Goal: Transaction & Acquisition: Purchase product/service

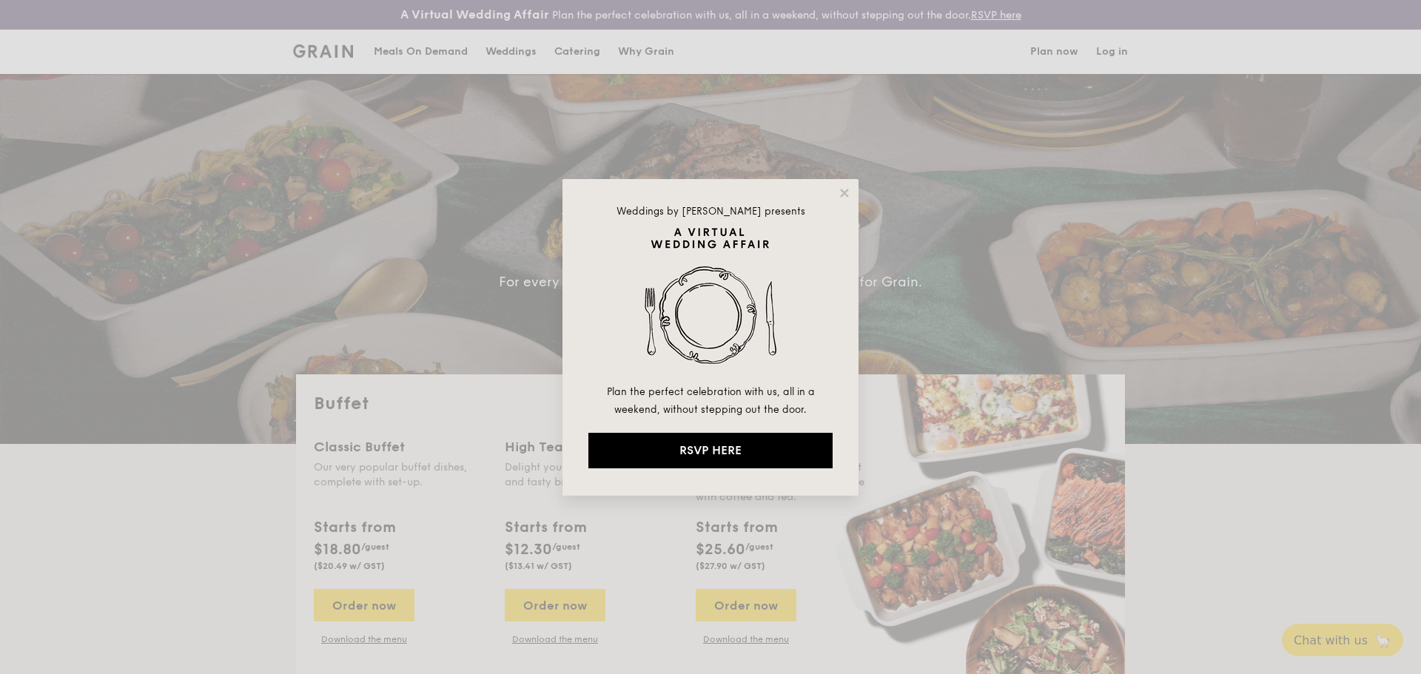
select select
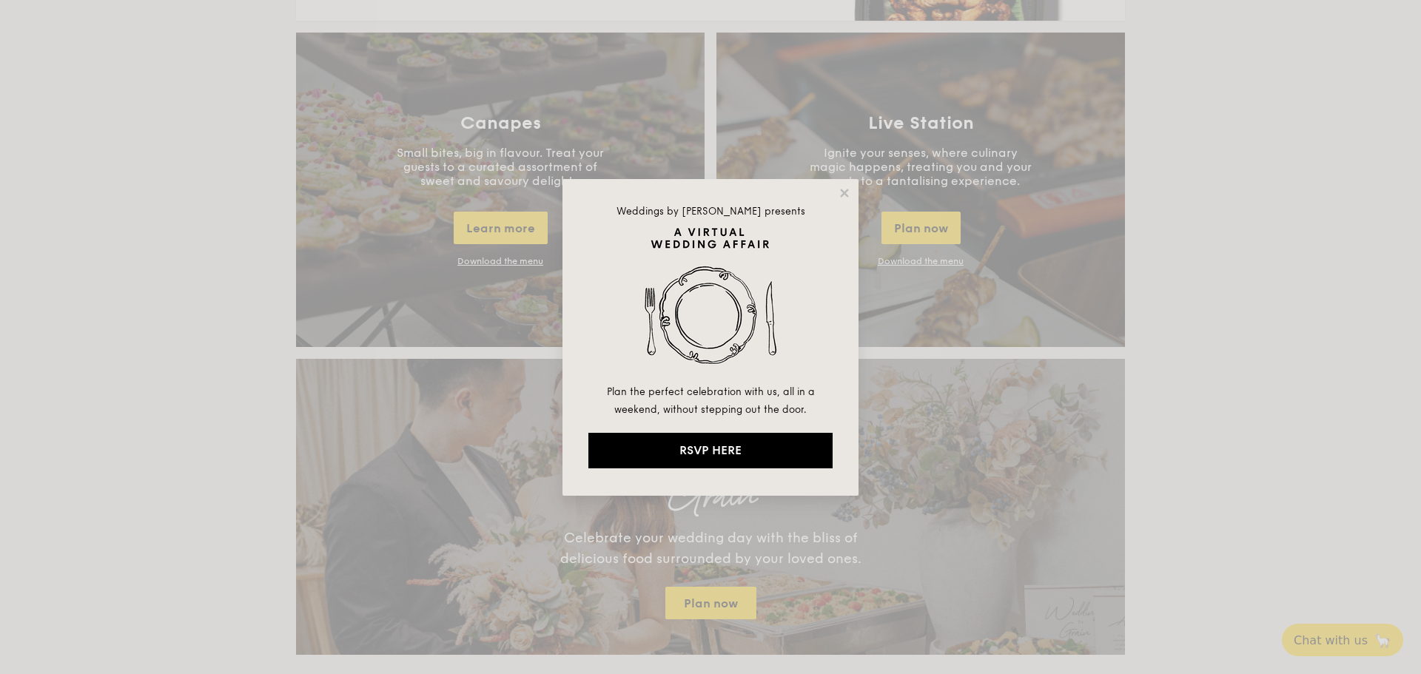
click at [836, 199] on div "Weddings by [PERSON_NAME] presents Plan the perfect celebration with us, all in…" at bounding box center [711, 337] width 296 height 317
click at [844, 192] on icon at bounding box center [844, 193] width 8 height 8
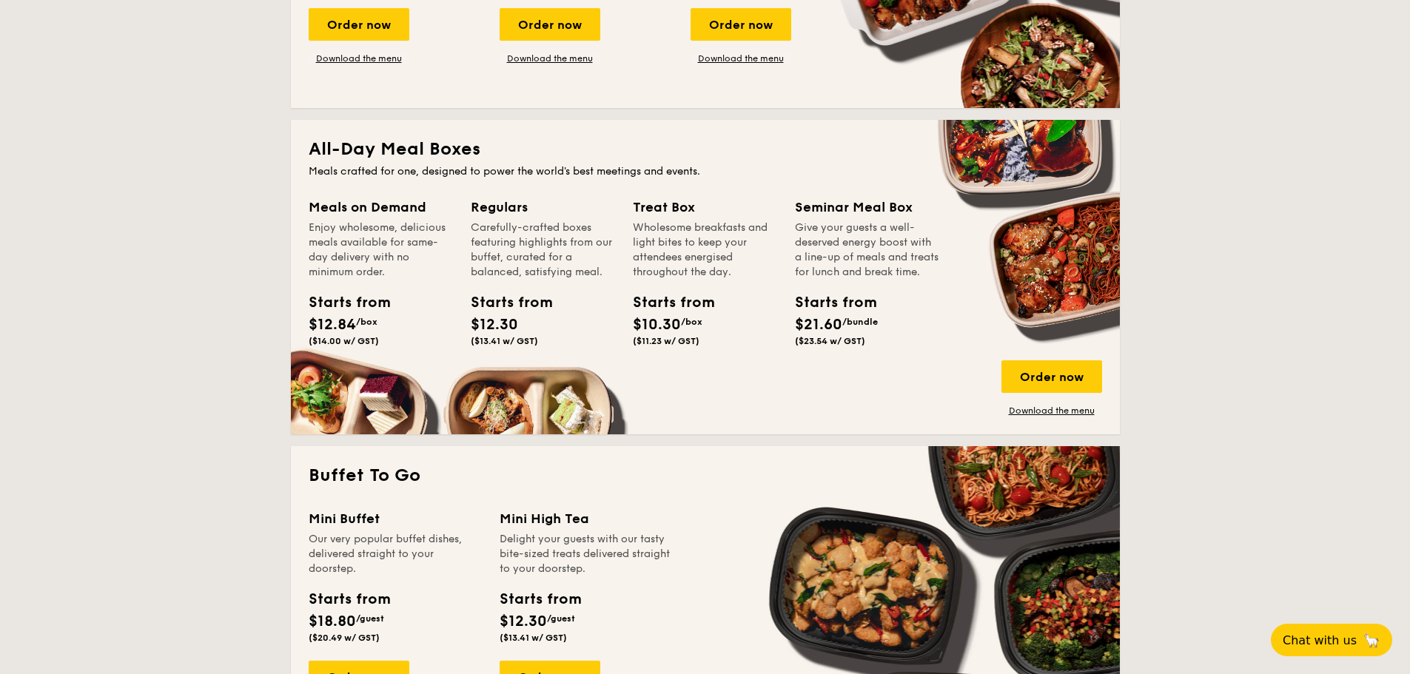
scroll to position [211, 0]
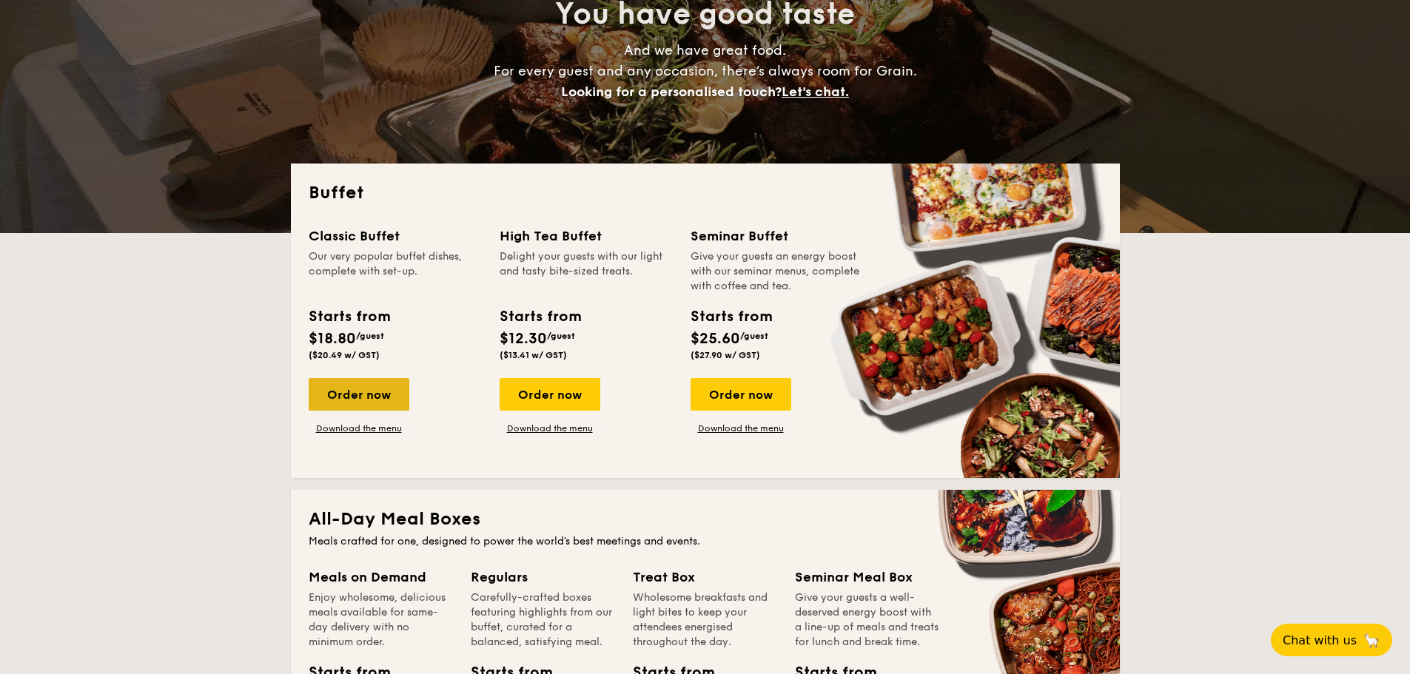
click at [363, 400] on div "Order now" at bounding box center [359, 394] width 101 height 33
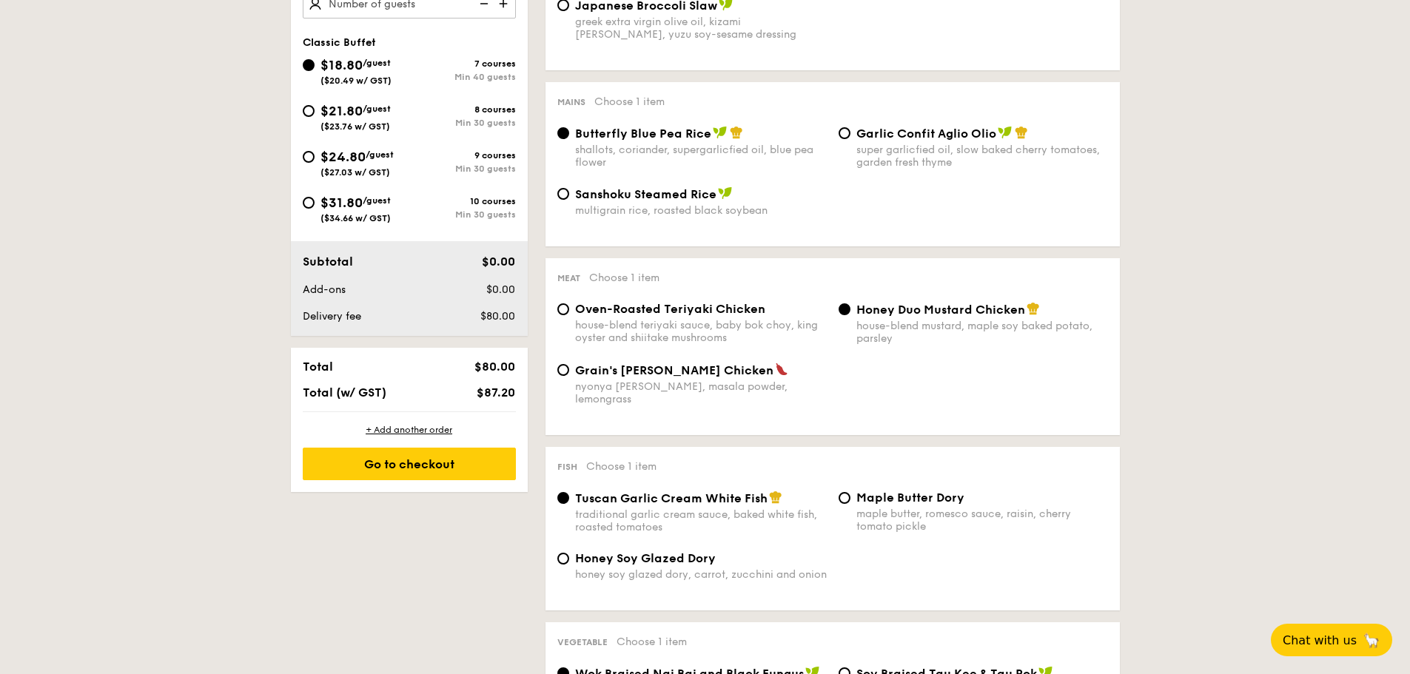
scroll to position [592, 0]
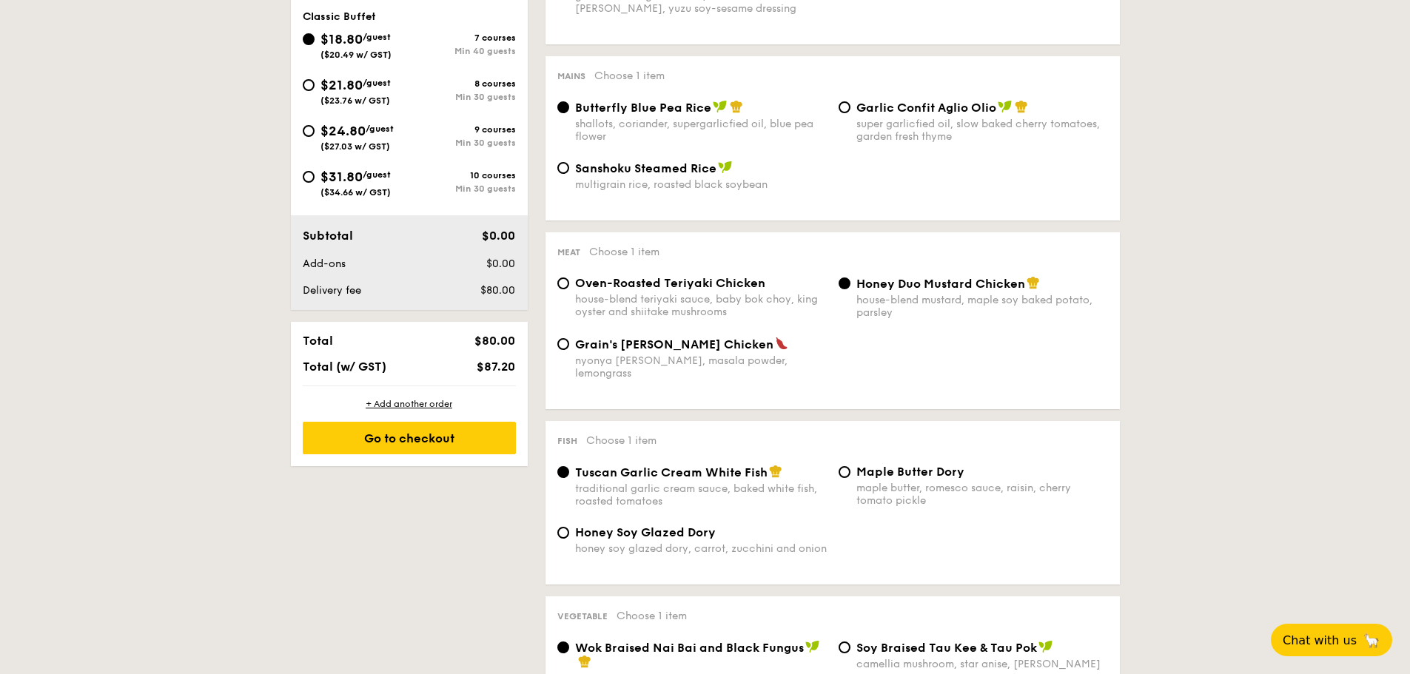
click at [621, 288] on span "Oven-Roasted Teriyaki Chicken" at bounding box center [670, 283] width 190 height 14
click at [569, 288] on input "Oven-Roasted Teriyaki Chicken house-blend teriyaki sauce, baby bok choy, king o…" at bounding box center [563, 284] width 12 height 12
radio input "true"
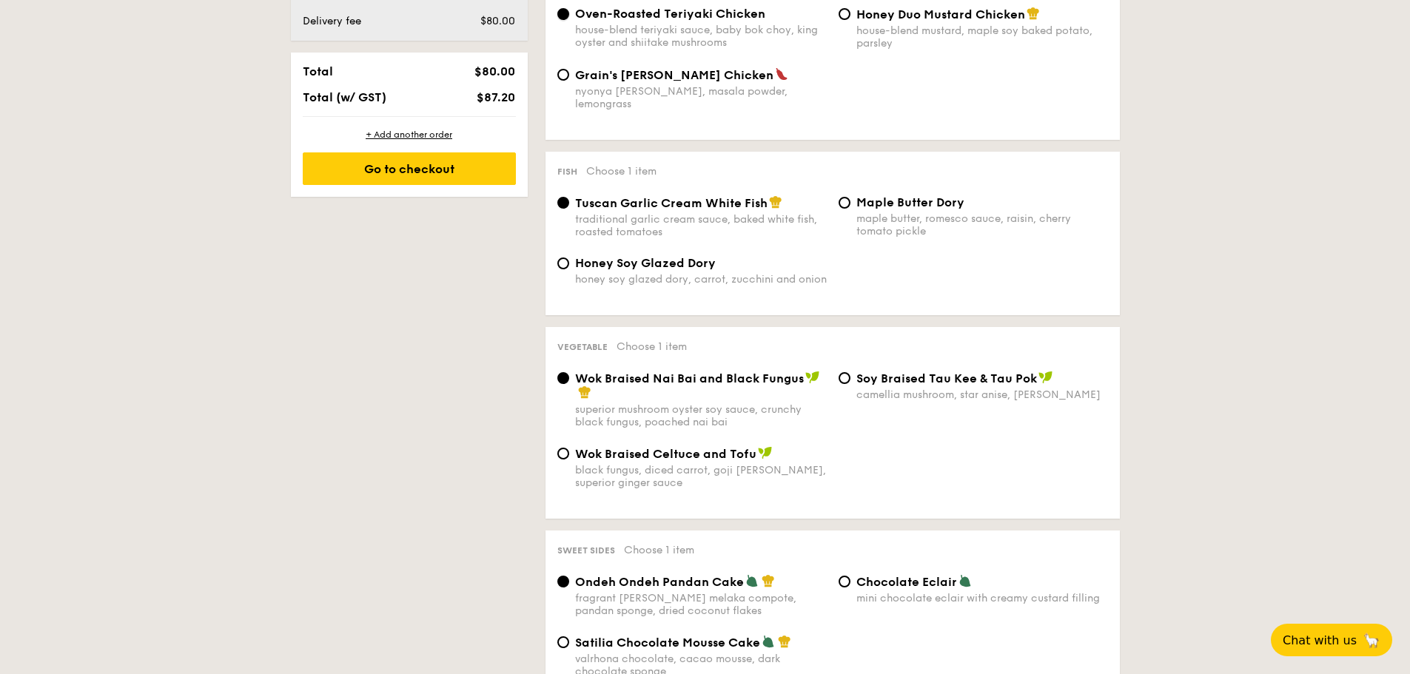
scroll to position [888, 0]
